Goal: Book appointment/travel/reservation

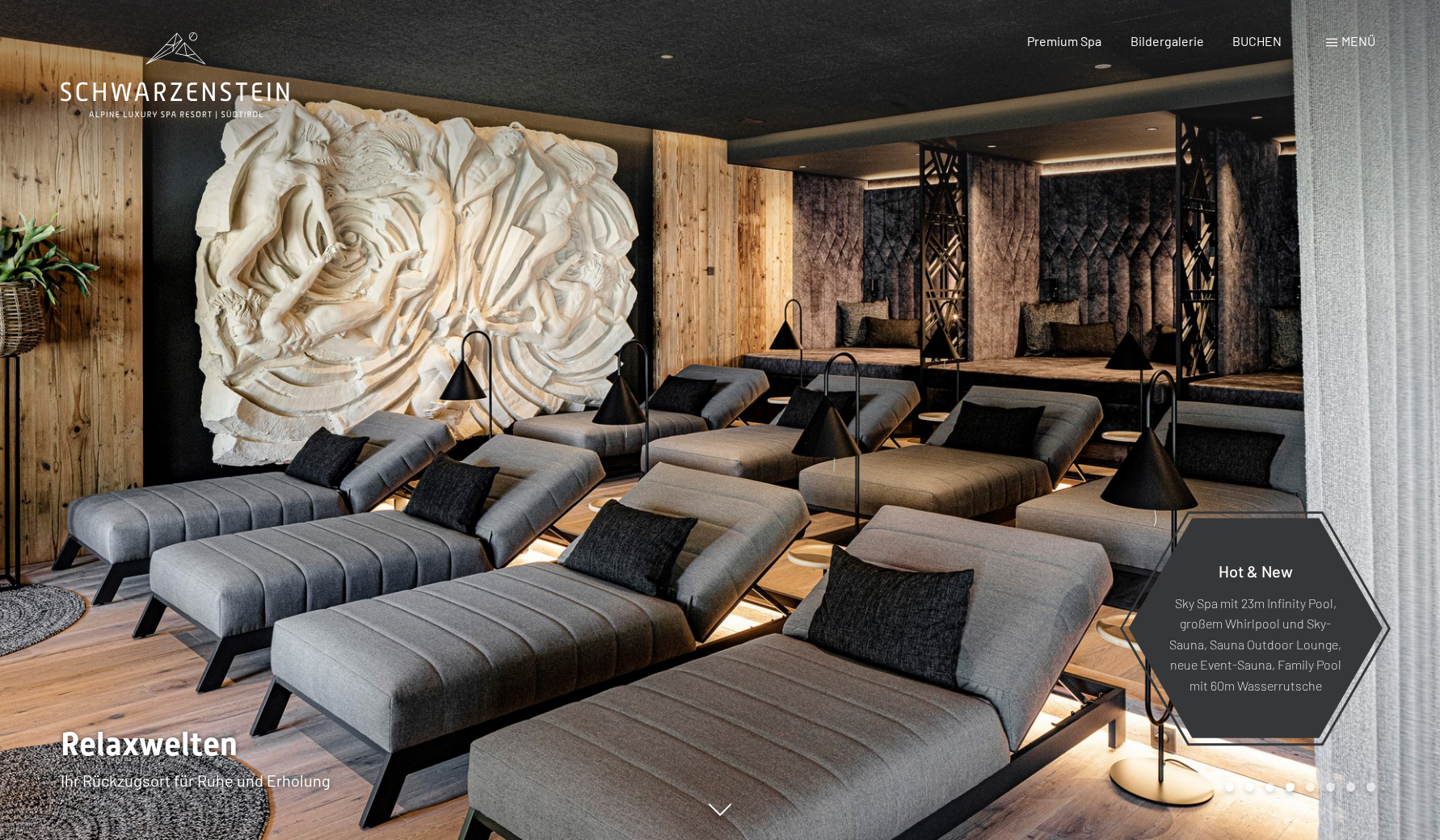
click at [1294, 450] on div at bounding box center [1080, 420] width 720 height 840
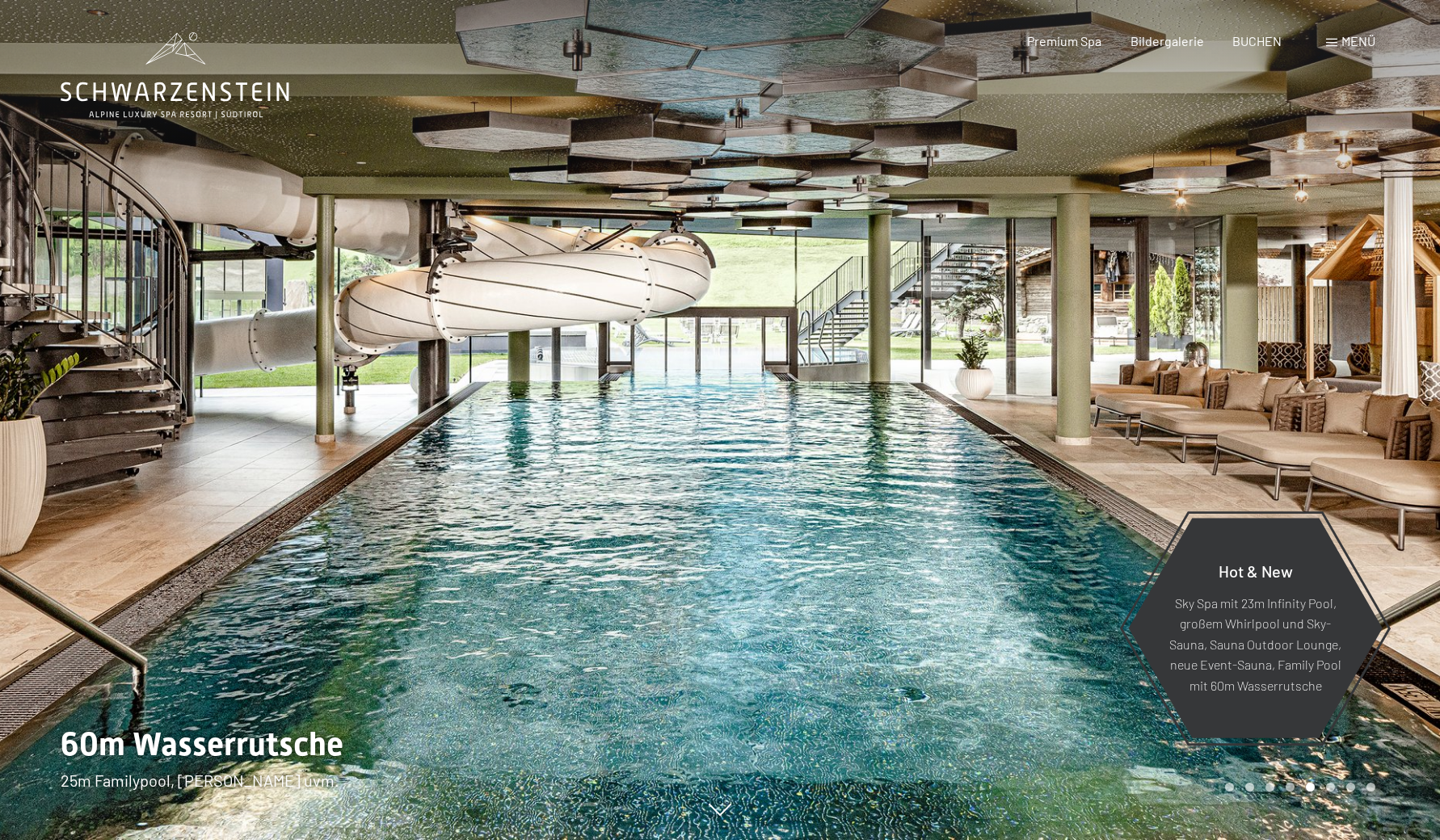
click at [1294, 450] on div at bounding box center [1080, 420] width 720 height 840
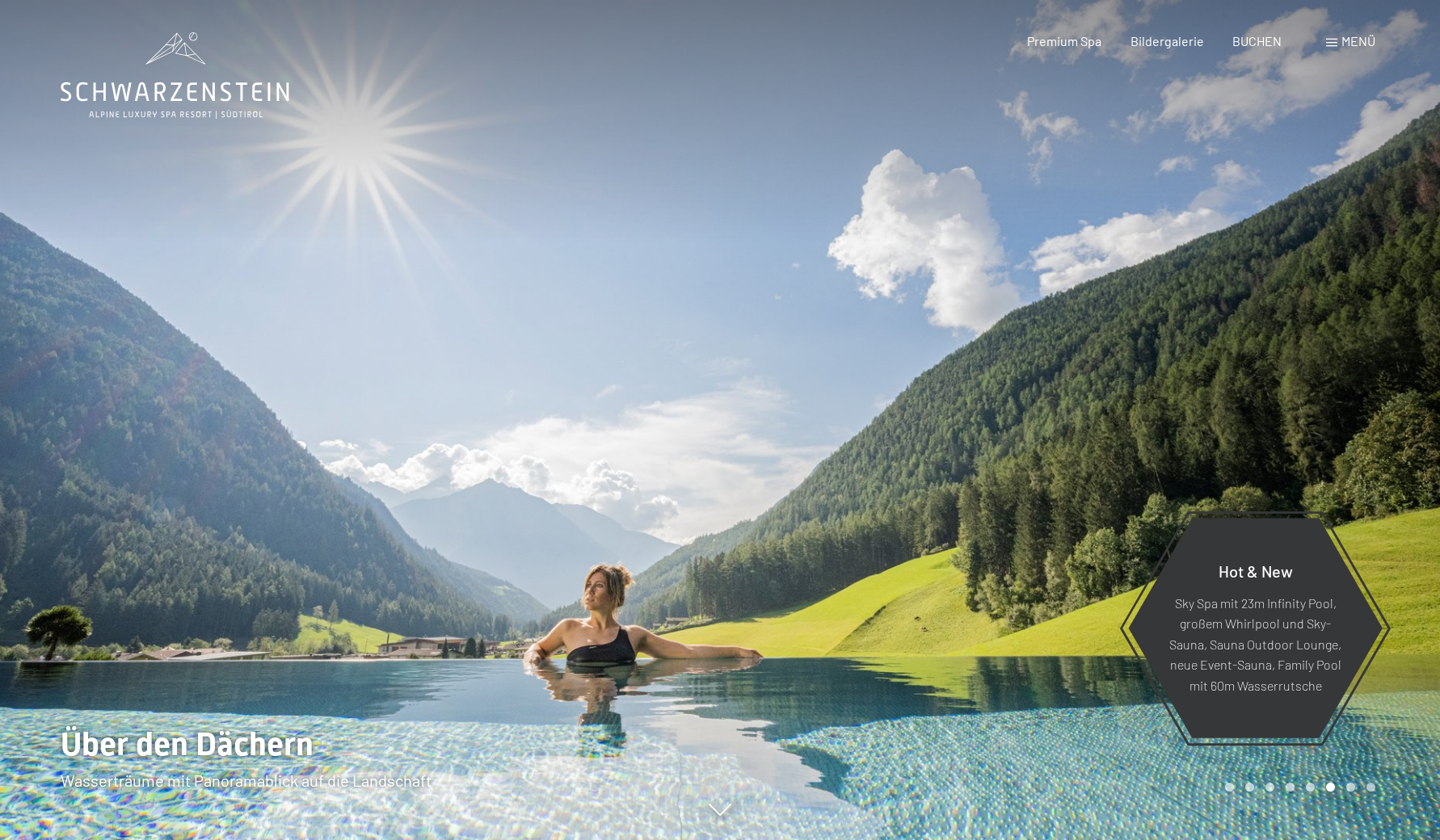
click at [1294, 450] on div at bounding box center [1080, 420] width 720 height 840
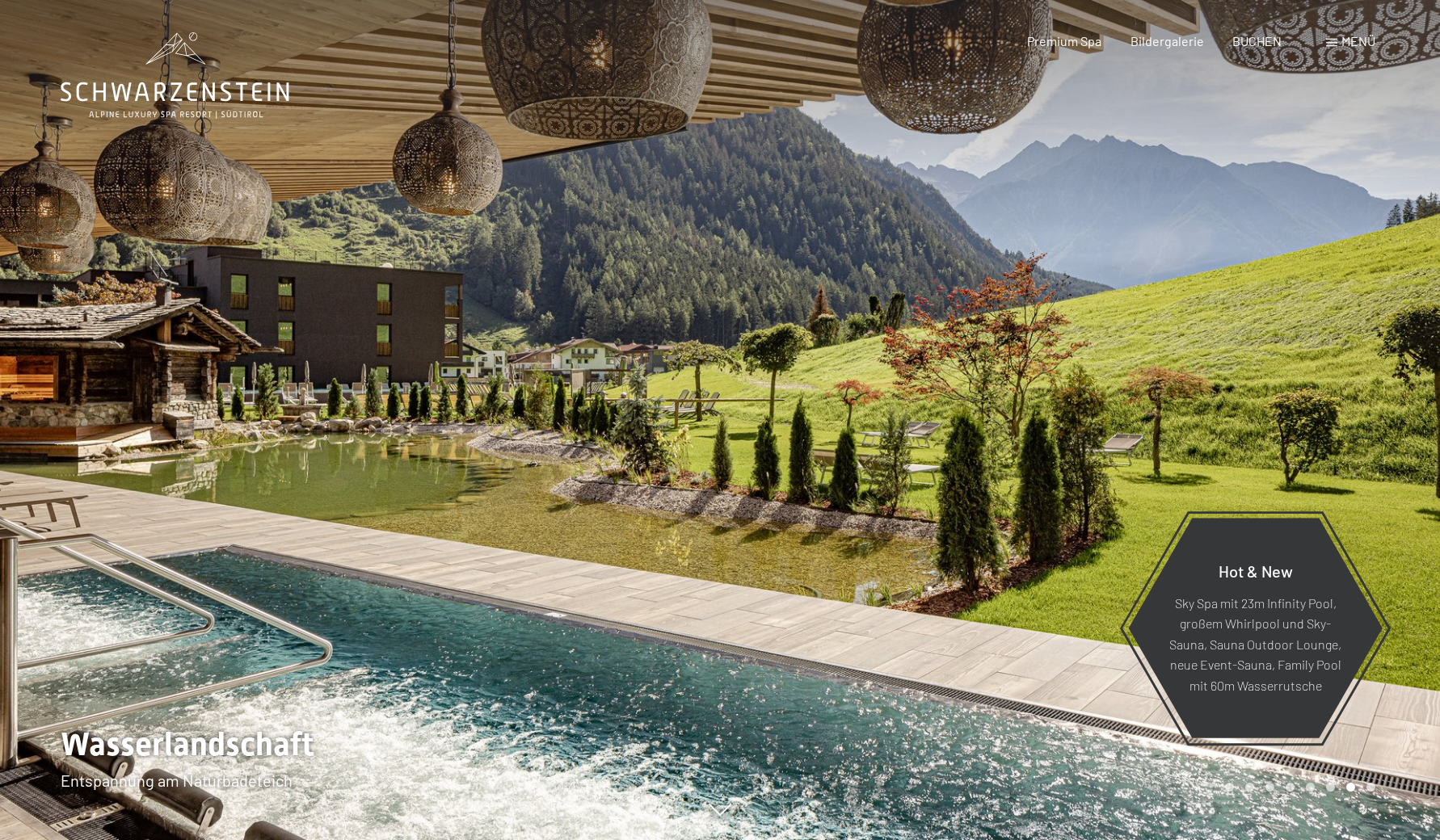
click at [1294, 450] on div at bounding box center [1080, 420] width 720 height 840
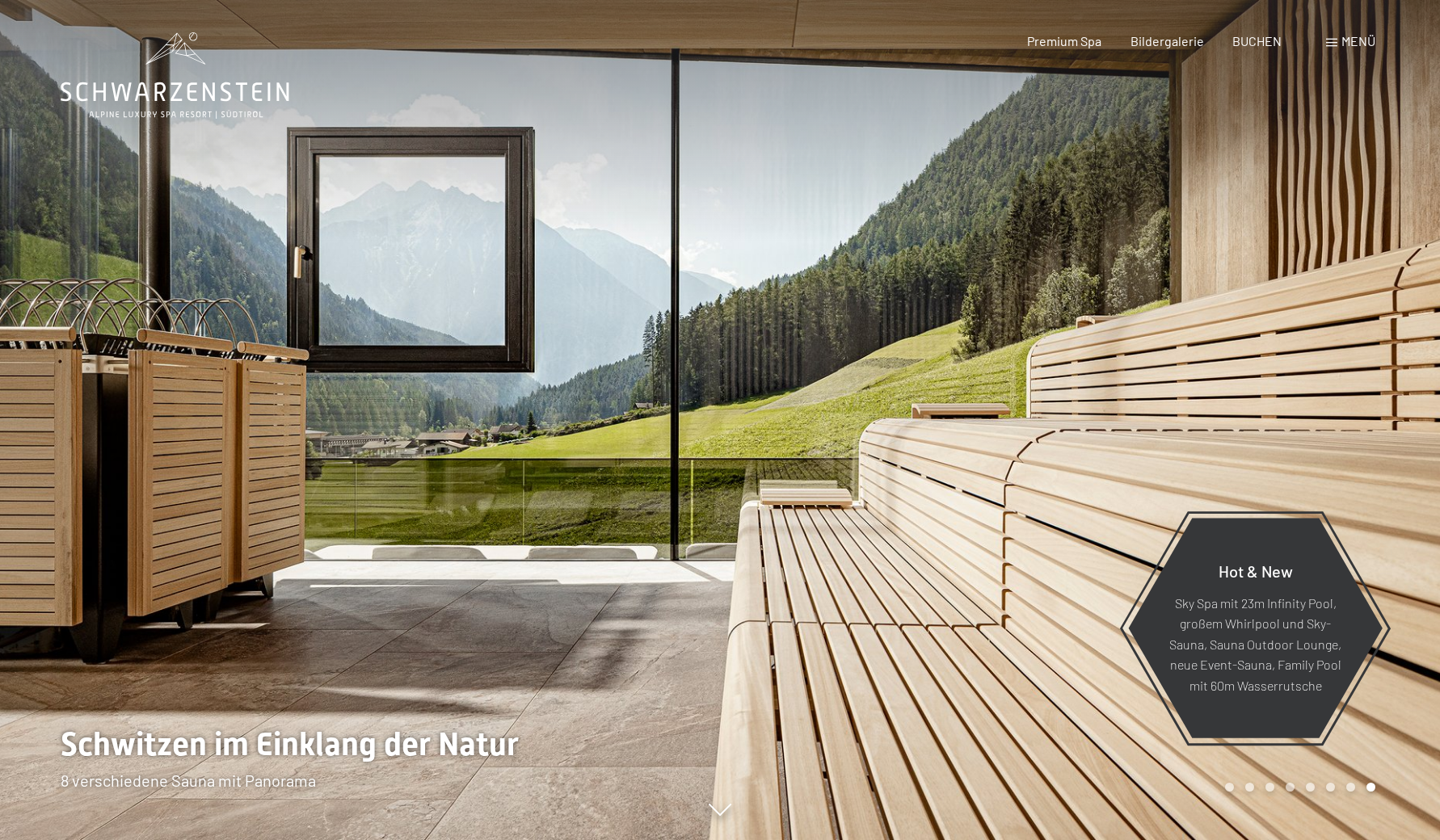
click at [1294, 450] on div at bounding box center [1080, 420] width 720 height 840
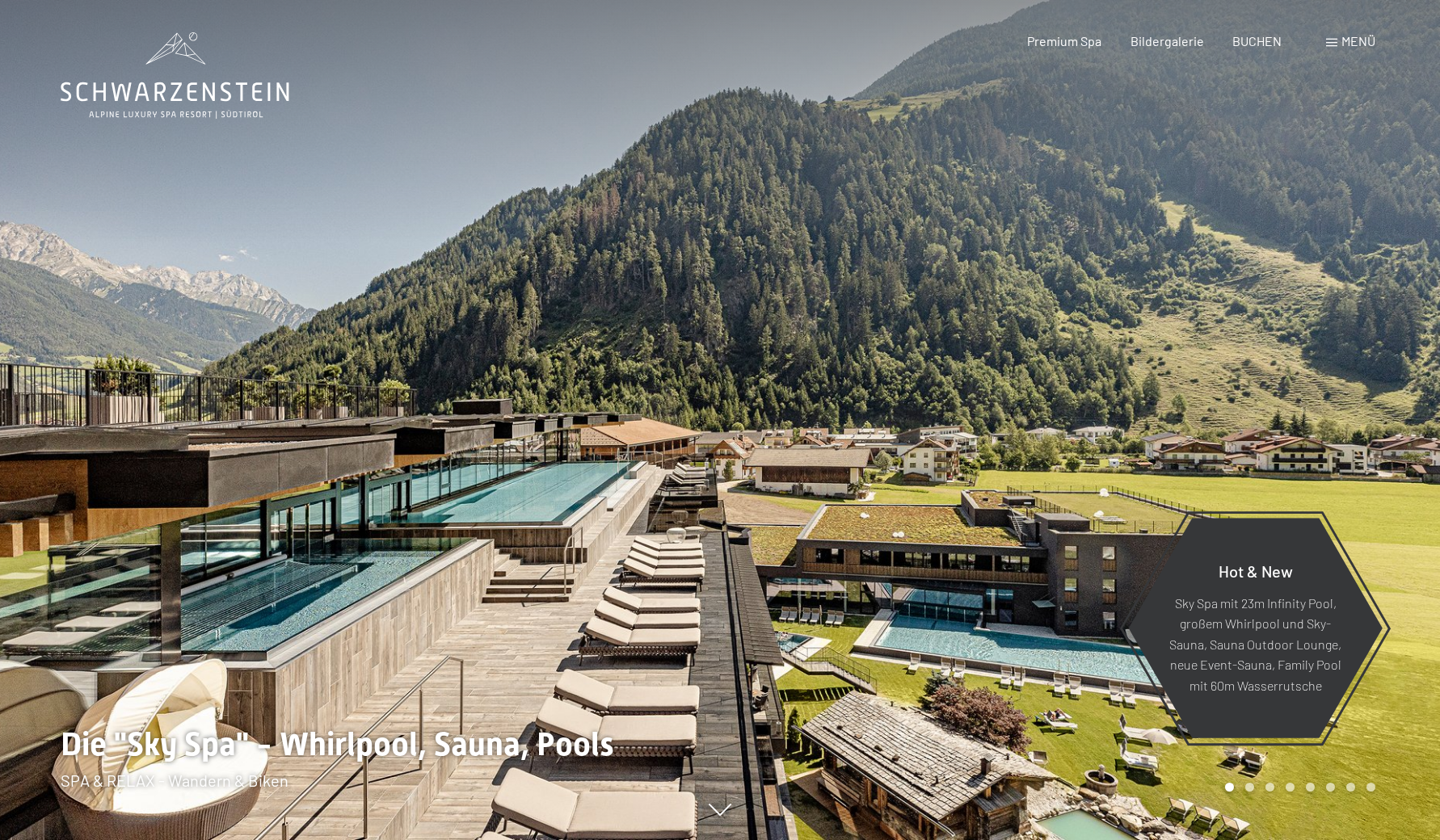
click at [1294, 450] on div at bounding box center [1080, 420] width 720 height 840
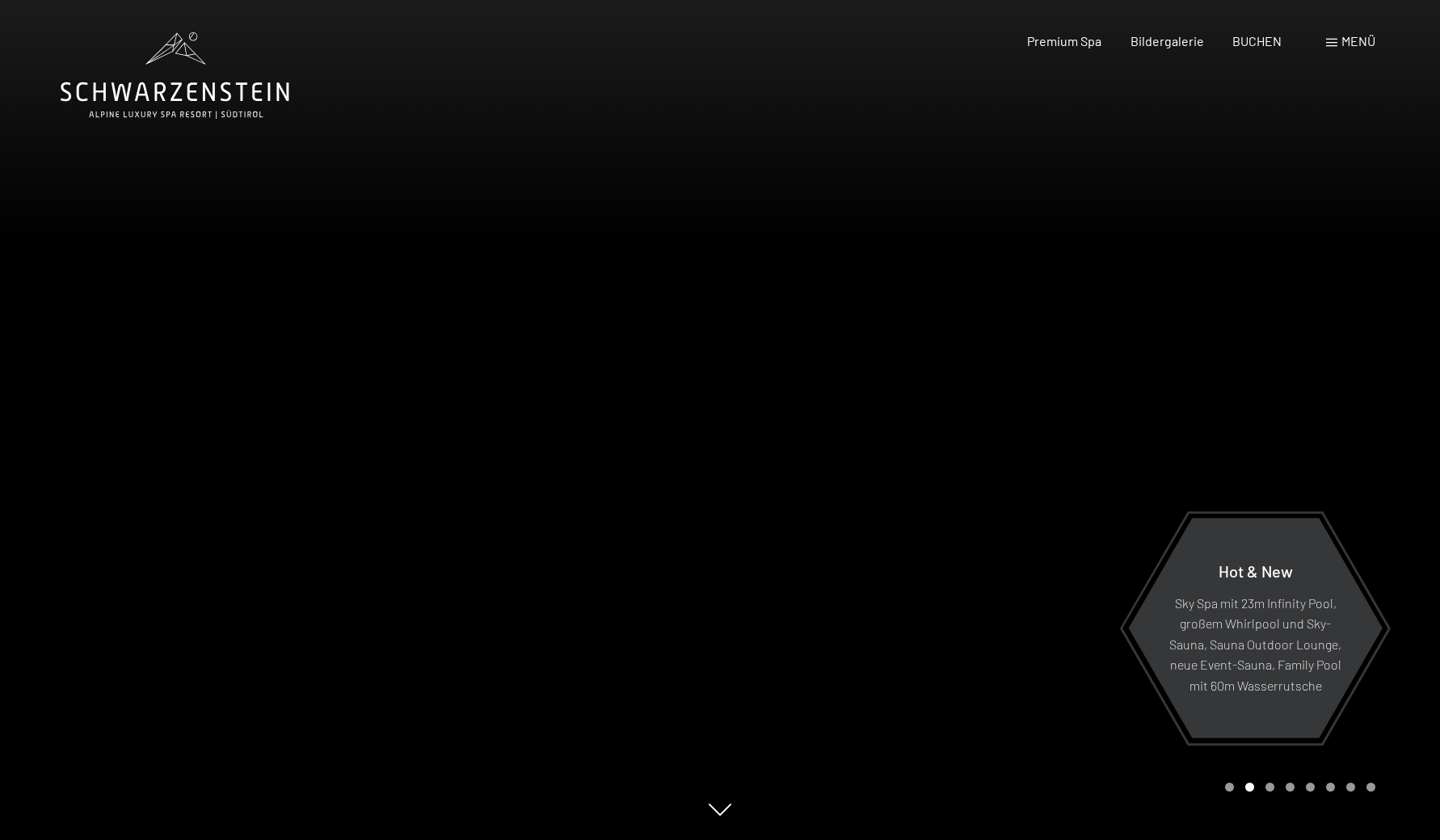
click at [1294, 450] on div at bounding box center [1080, 420] width 720 height 840
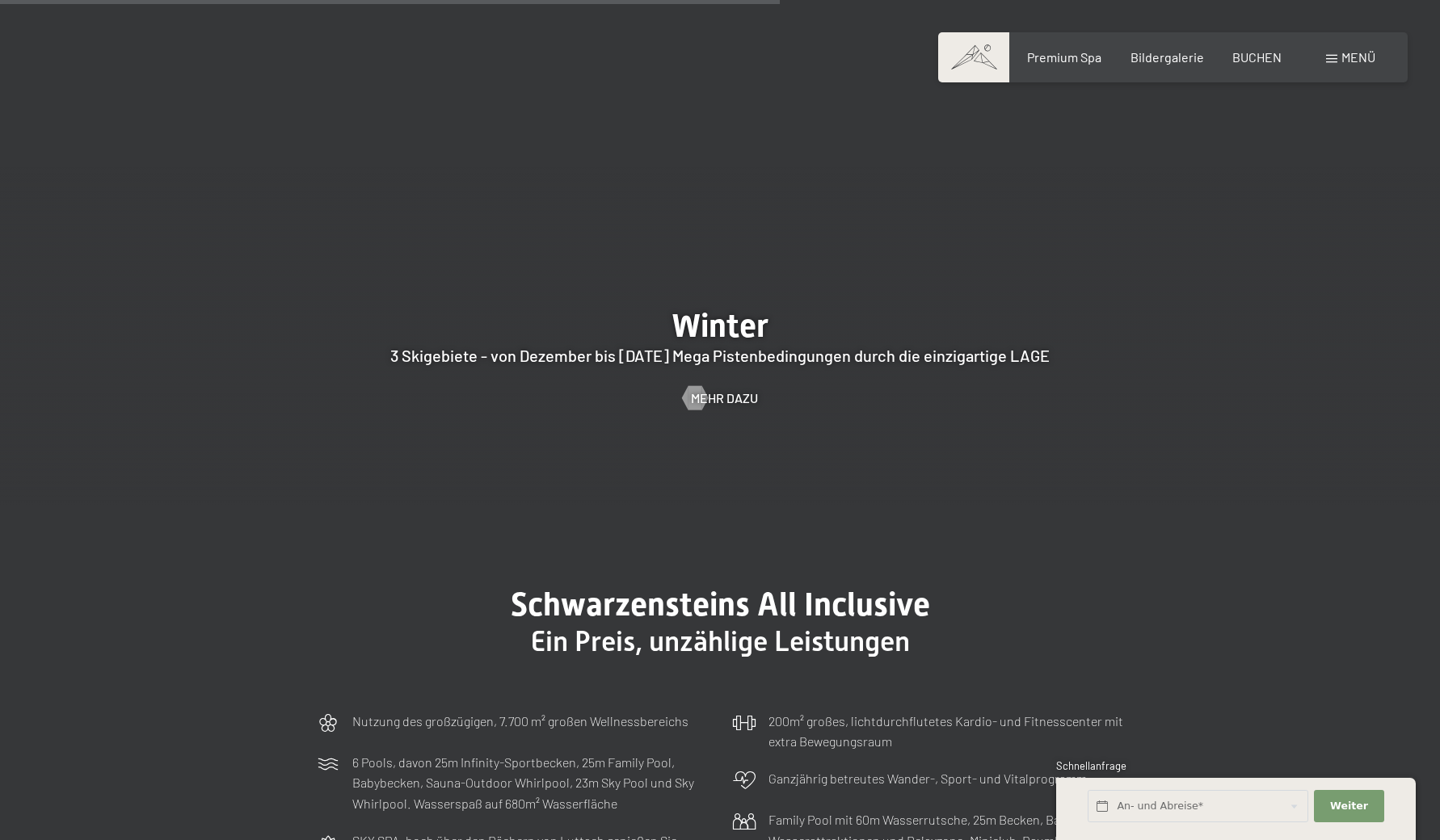
scroll to position [4270, 0]
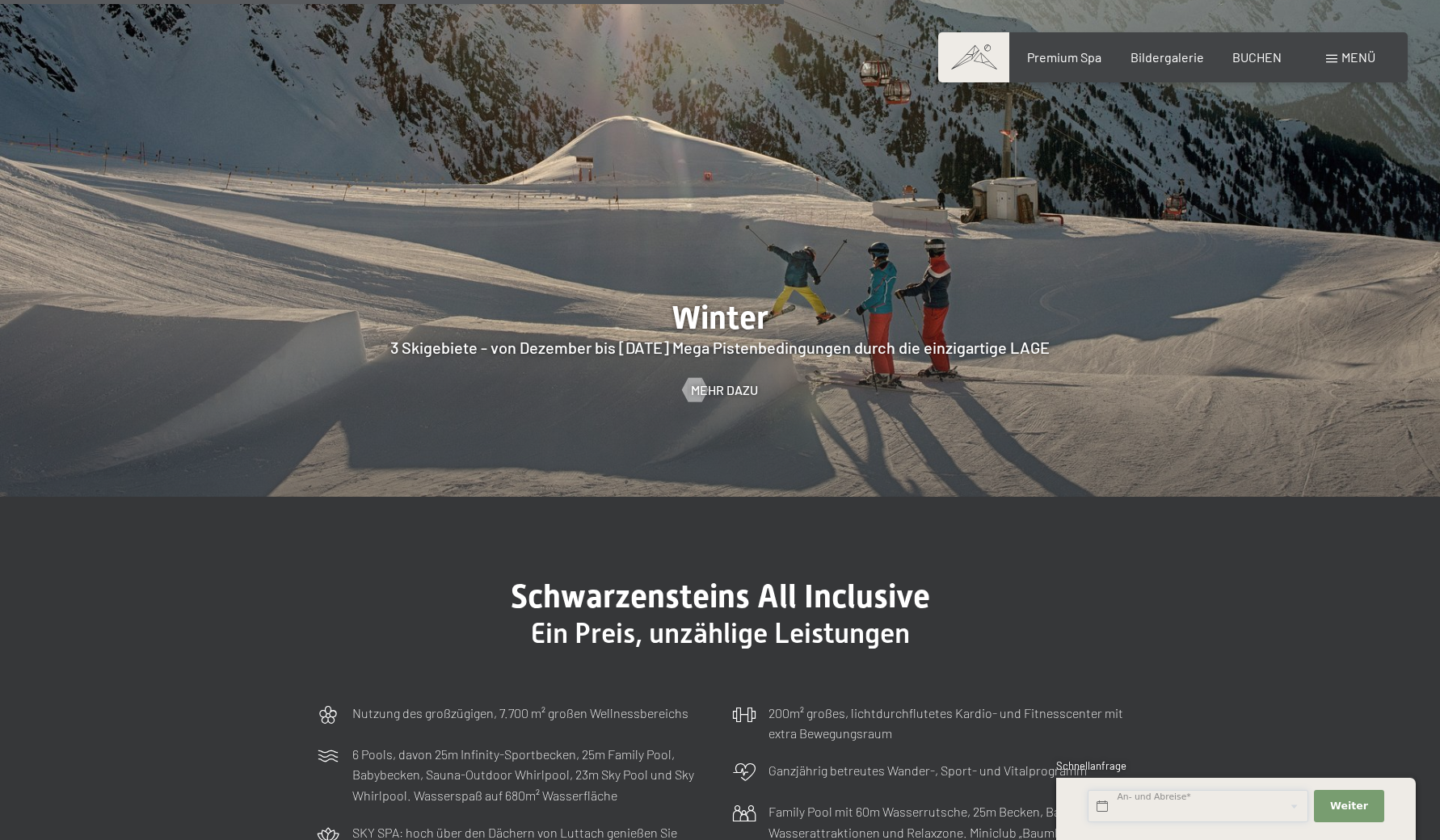
click at [1257, 811] on input "text" at bounding box center [1198, 807] width 221 height 33
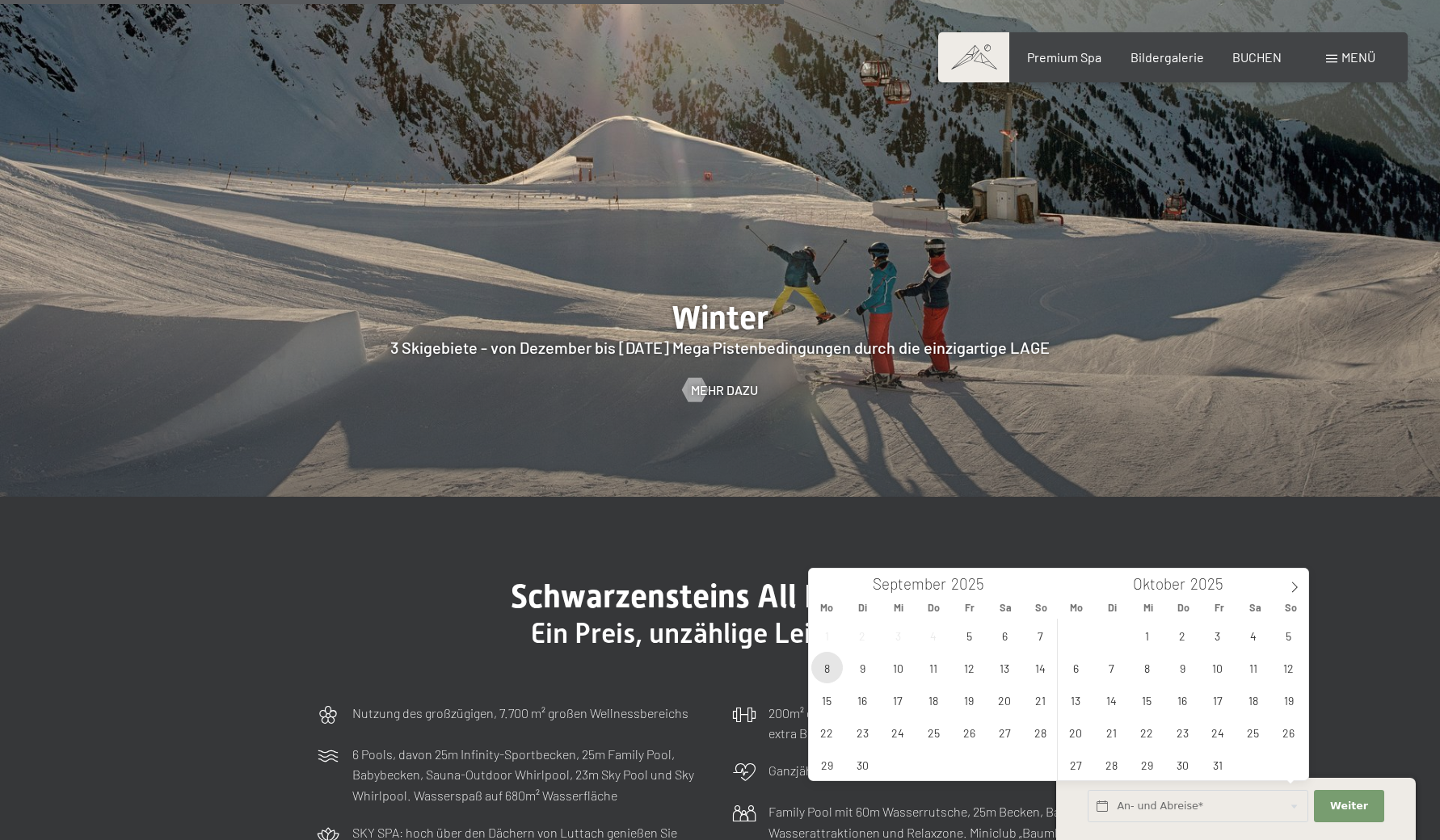
click at [832, 667] on span "8" at bounding box center [827, 668] width 31 height 31
click at [897, 670] on span "10" at bounding box center [898, 668] width 31 height 31
type input "Mo. 08.09.2025 - Mi. 10.09.2025"
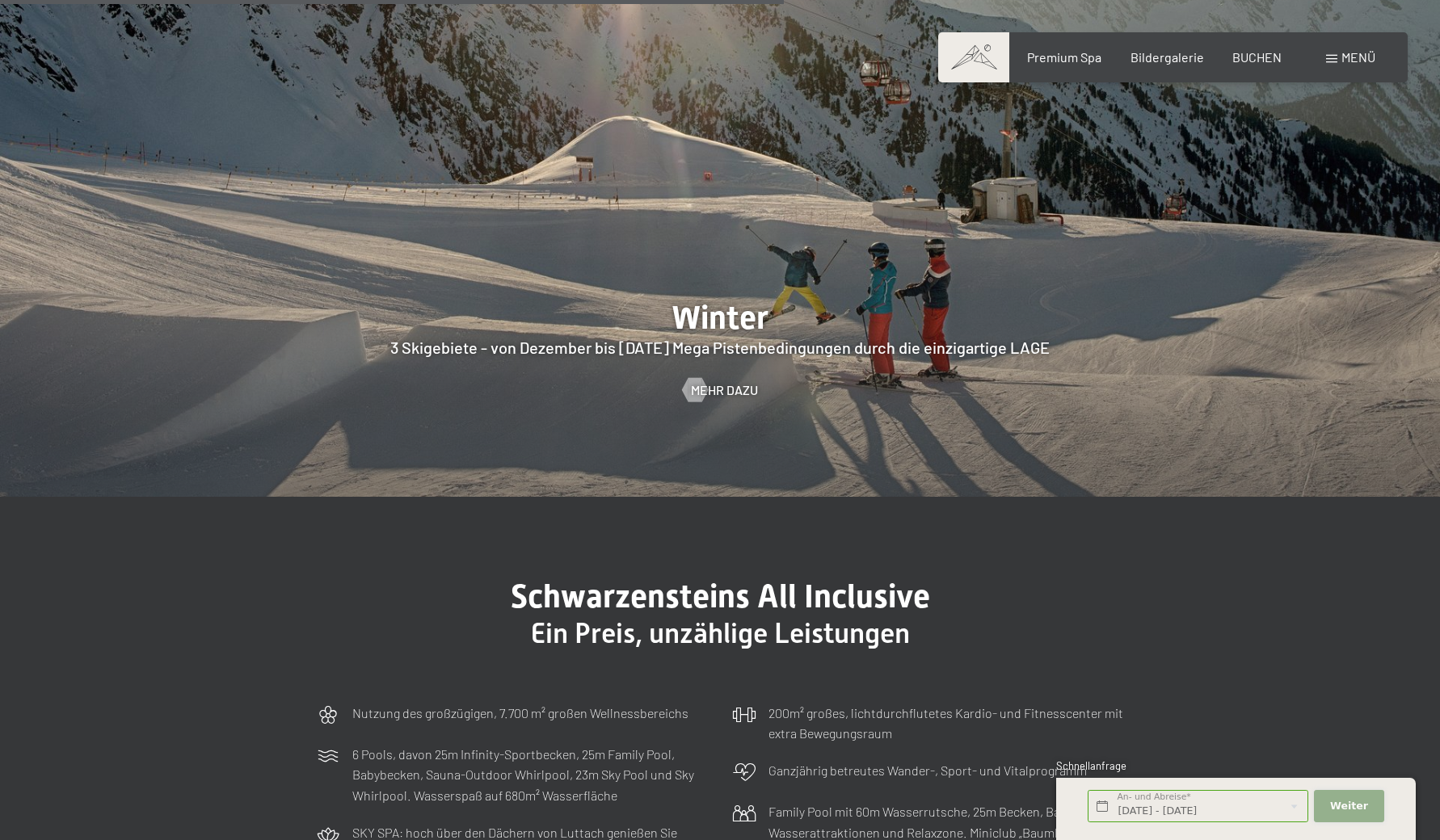
click at [1350, 815] on button "Weiter Adressfelder ausblenden" at bounding box center [1349, 807] width 70 height 33
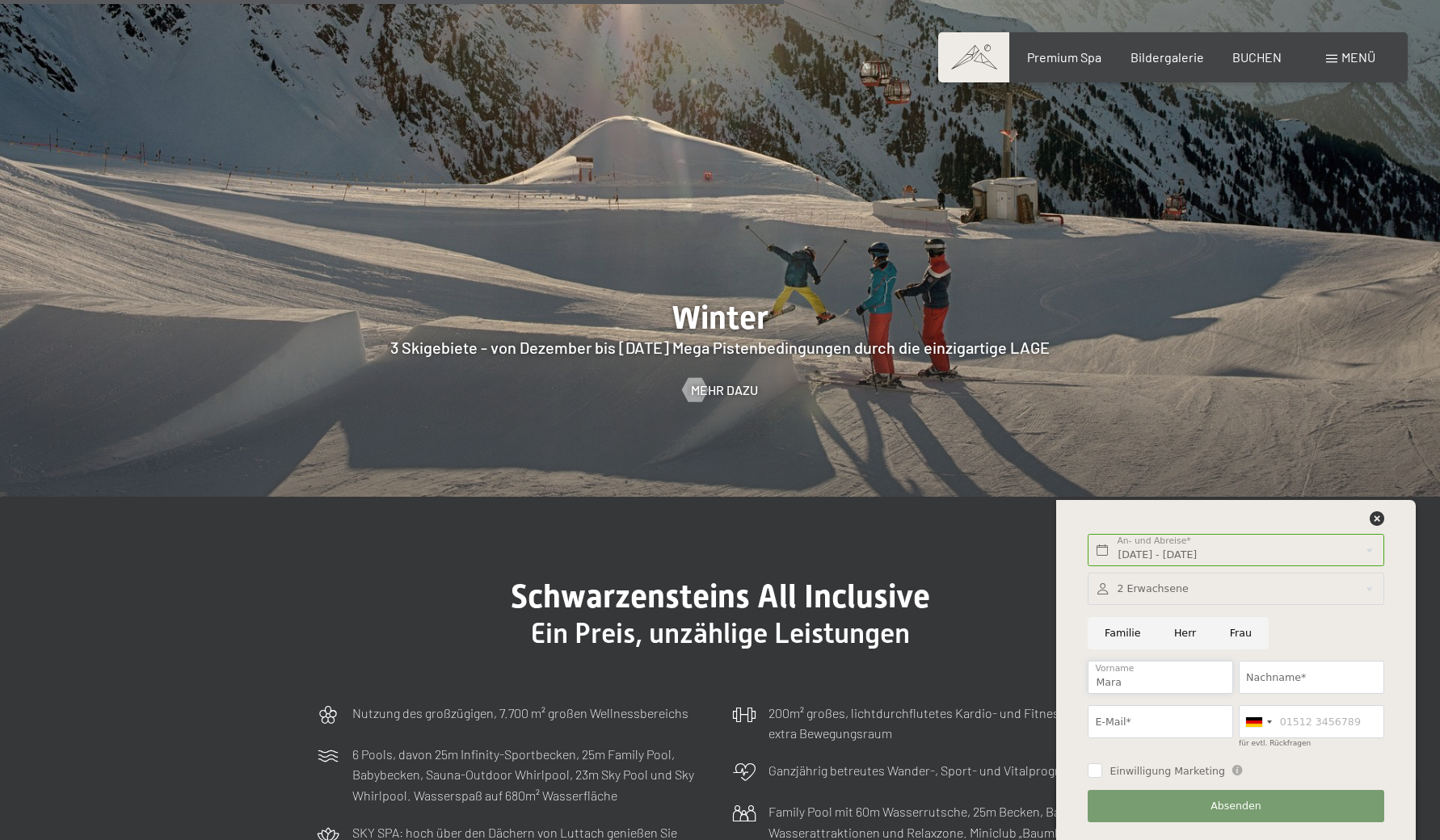
type input "Mara"
type input "Riedl"
type input "marariedl@gmail.com"
click at [1090, 772] on input "Einwilligung Marketing" at bounding box center [1095, 770] width 15 height 15
checkbox input "true"
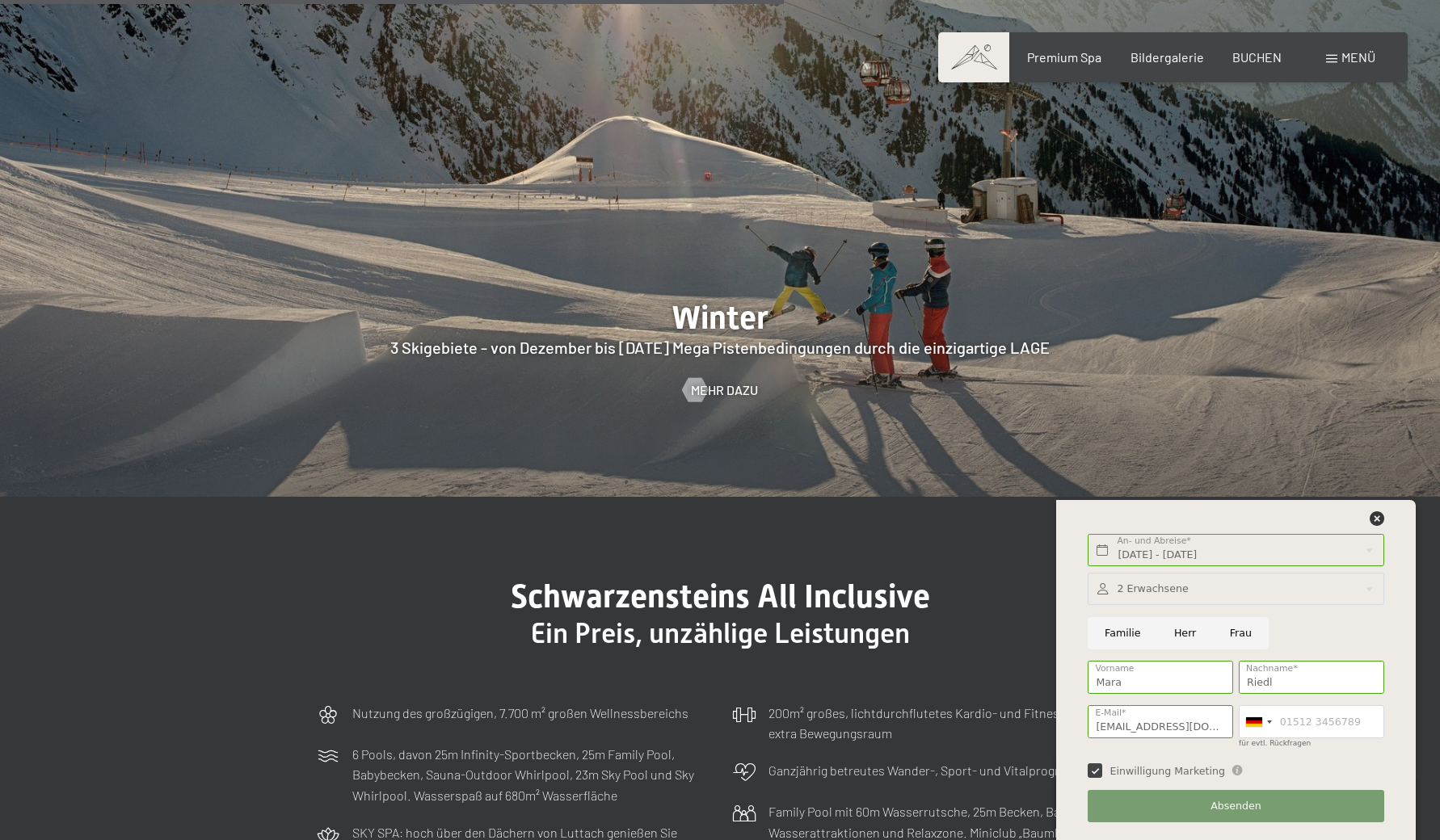
click at [1180, 802] on button "Absenden" at bounding box center [1236, 807] width 296 height 33
